Goal: Information Seeking & Learning: Find specific fact

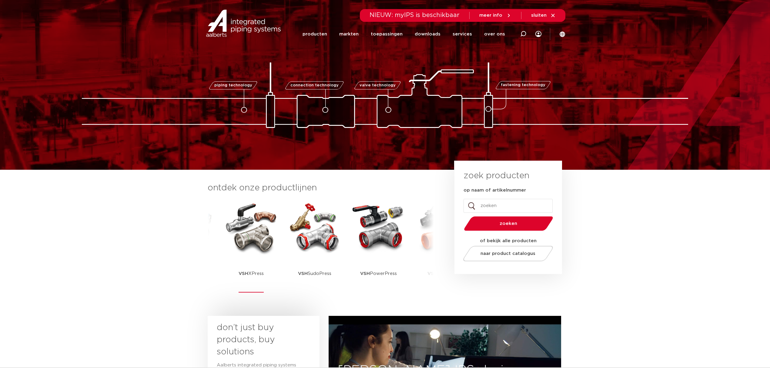
click at [249, 252] on img at bounding box center [251, 227] width 55 height 55
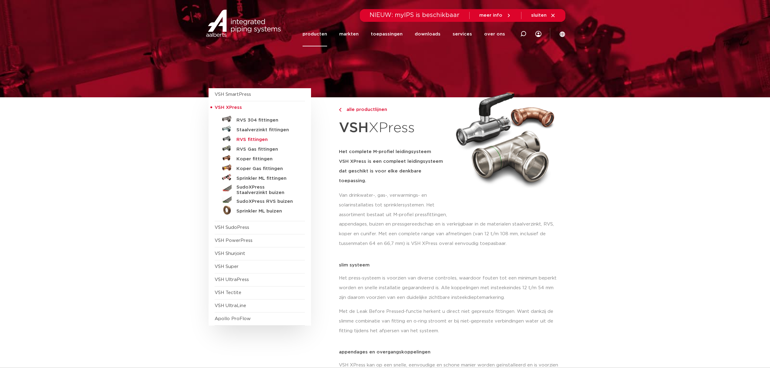
click at [255, 138] on h5 "RVS fittingen" at bounding box center [266, 139] width 60 height 5
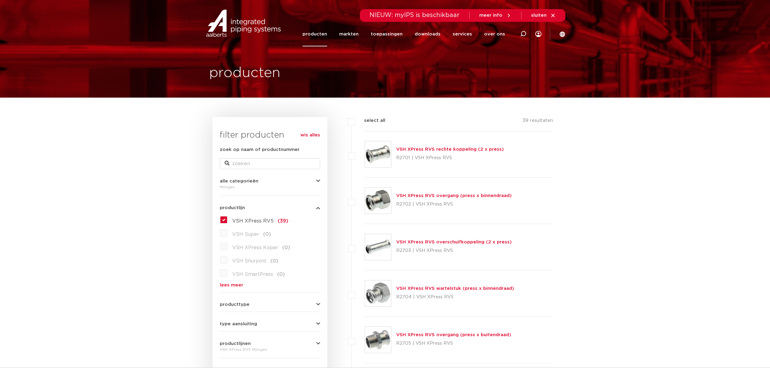
click at [424, 154] on p "R2701 | VSH XPress RVS" at bounding box center [450, 158] width 108 height 10
click at [423, 150] on link "VSH XPress RVS rechte koppeling (2 x press)" at bounding box center [450, 149] width 108 height 5
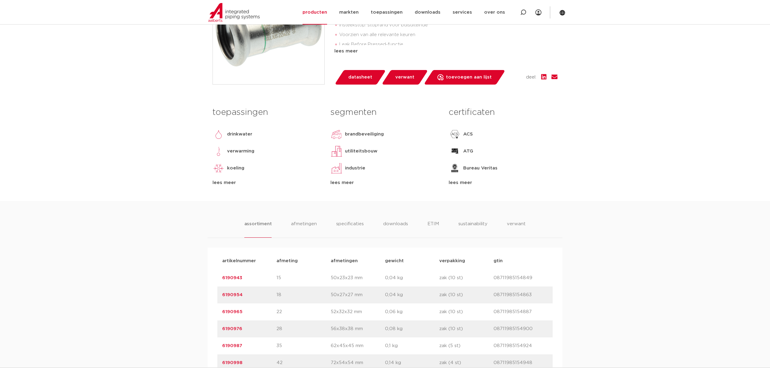
scroll to position [323, 0]
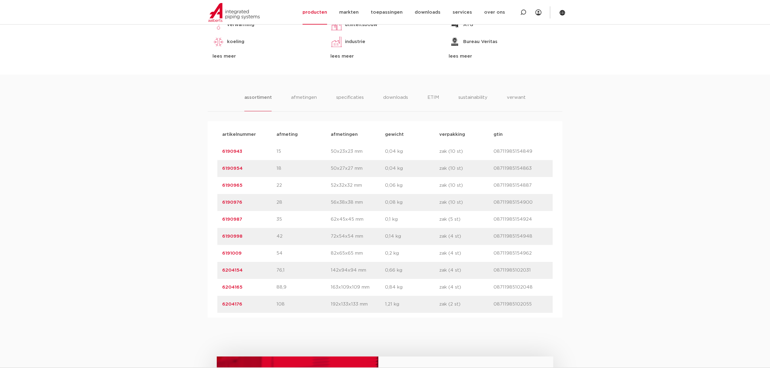
drag, startPoint x: 229, startPoint y: 147, endPoint x: 229, endPoint y: 151, distance: 4.2
click at [229, 147] on div "artikelnummer 6190943 afmeting 15 afmetingen 50x23x23 mm gewicht 0,04 kg verpak…" at bounding box center [384, 151] width 335 height 17
click at [229, 152] on link "6190943" at bounding box center [232, 151] width 20 height 5
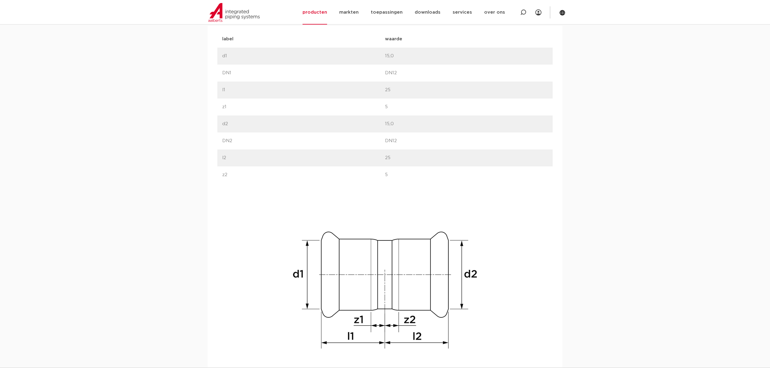
scroll to position [202, 0]
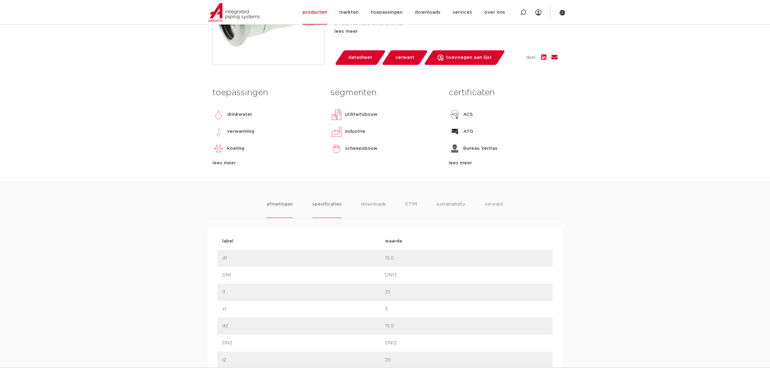
click at [321, 205] on li "specificaties" at bounding box center [326, 209] width 29 height 17
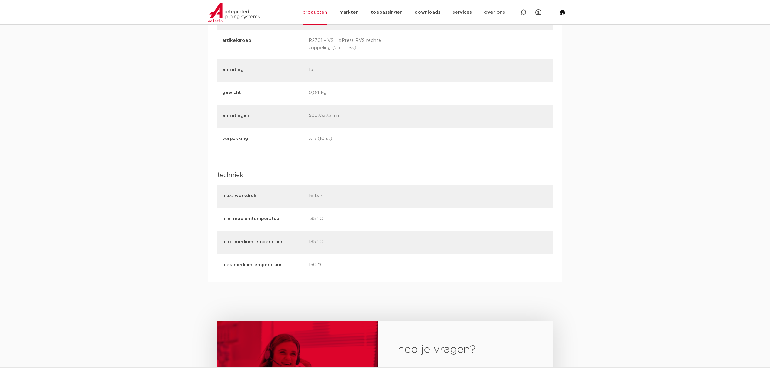
scroll to position [929, 0]
